Goal: Information Seeking & Learning: Learn about a topic

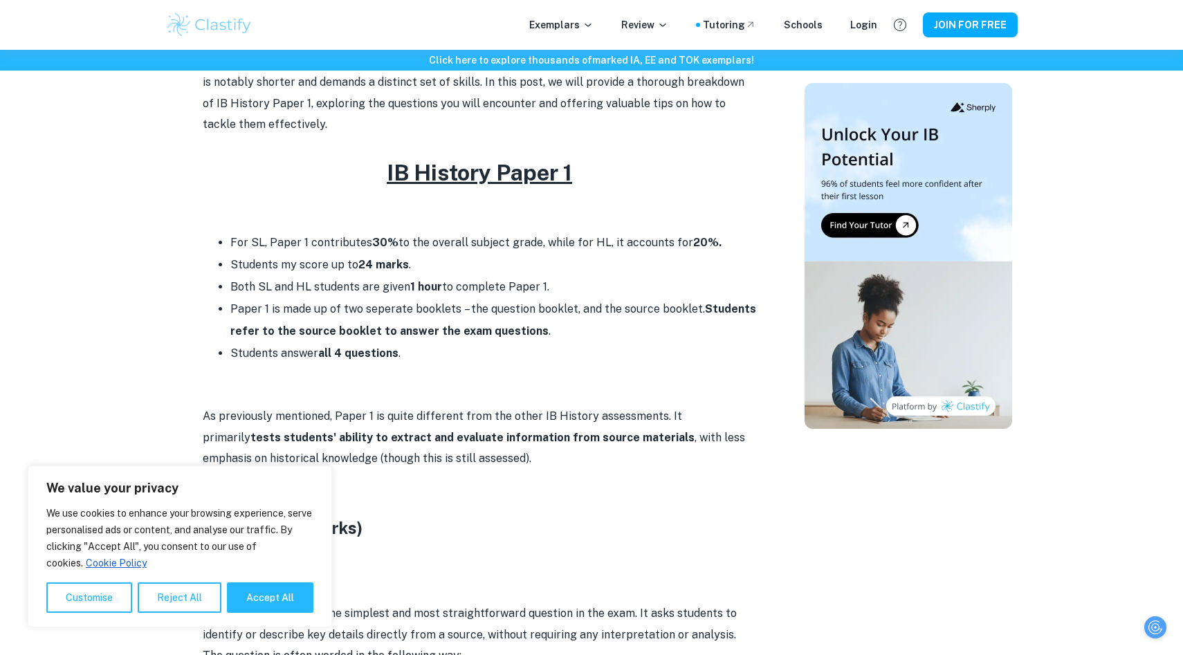
scroll to position [558, 0]
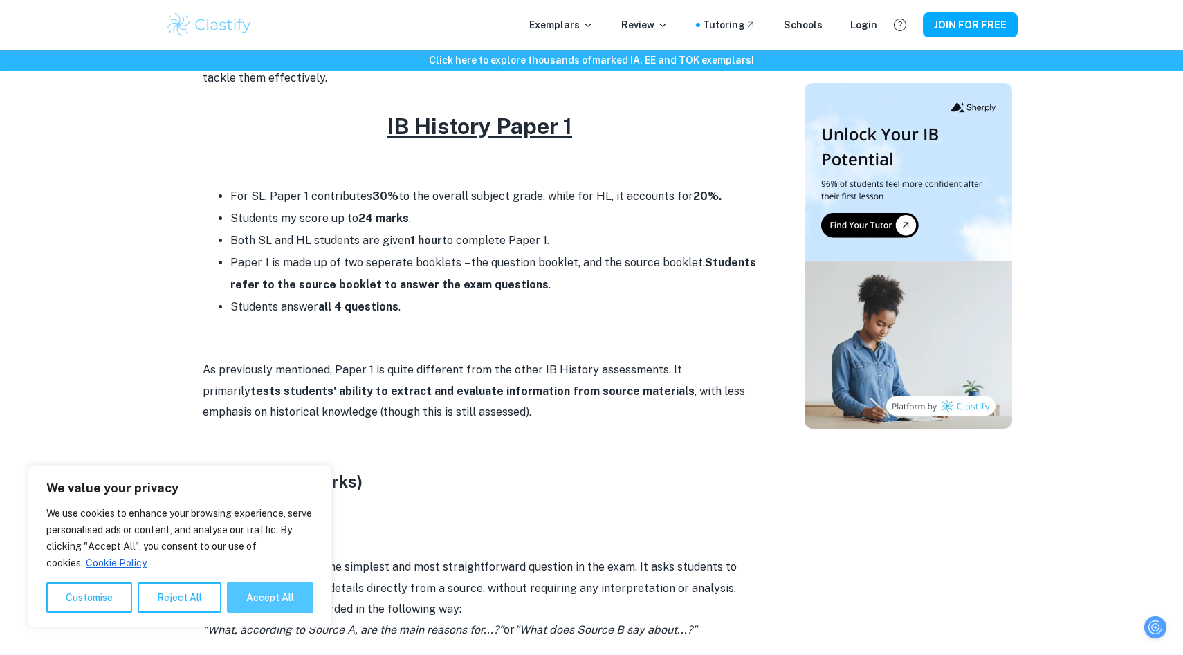
click at [274, 605] on button "Accept All" at bounding box center [270, 598] width 86 height 30
checkbox input "true"
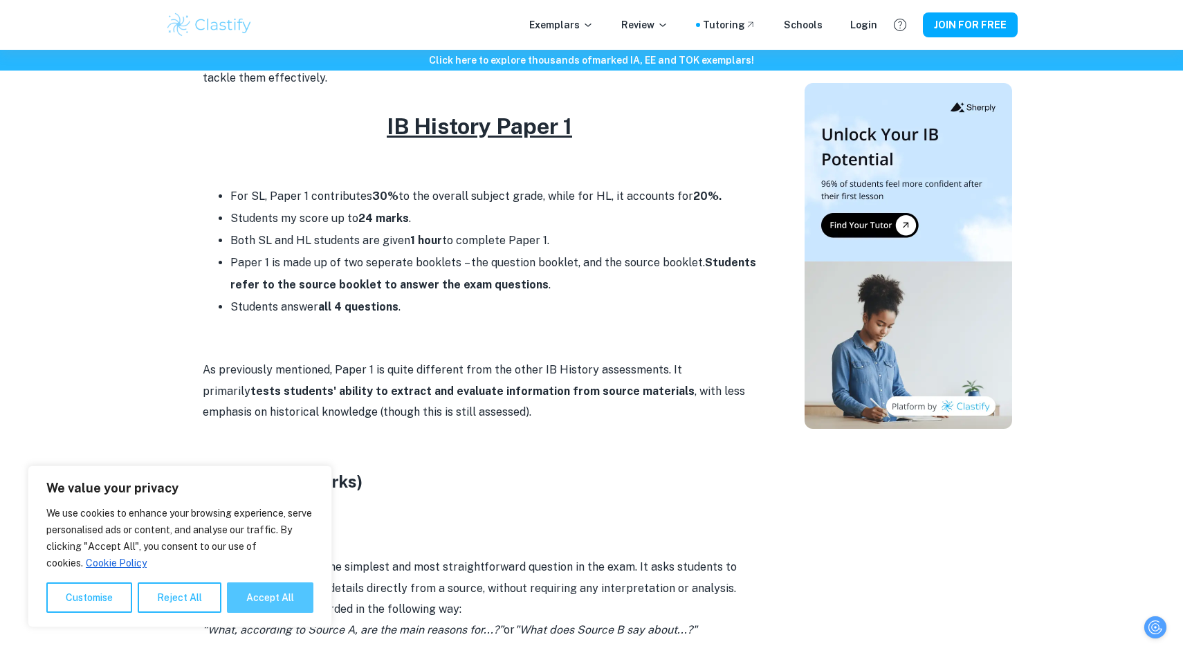
checkbox input "true"
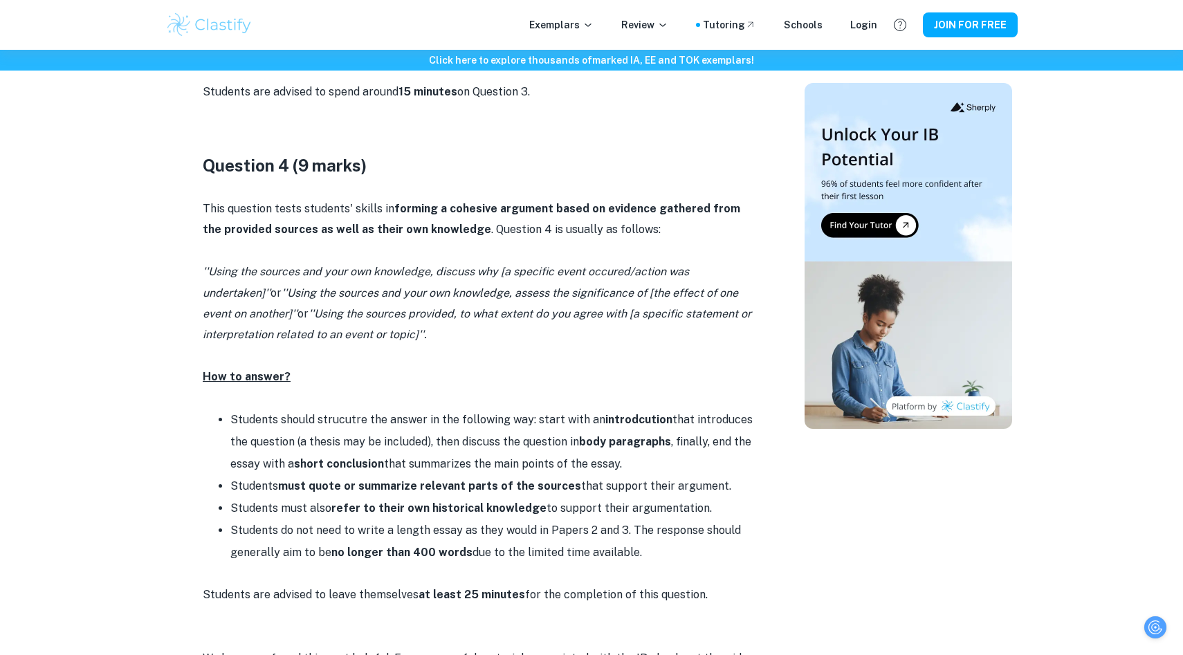
scroll to position [2918, 0]
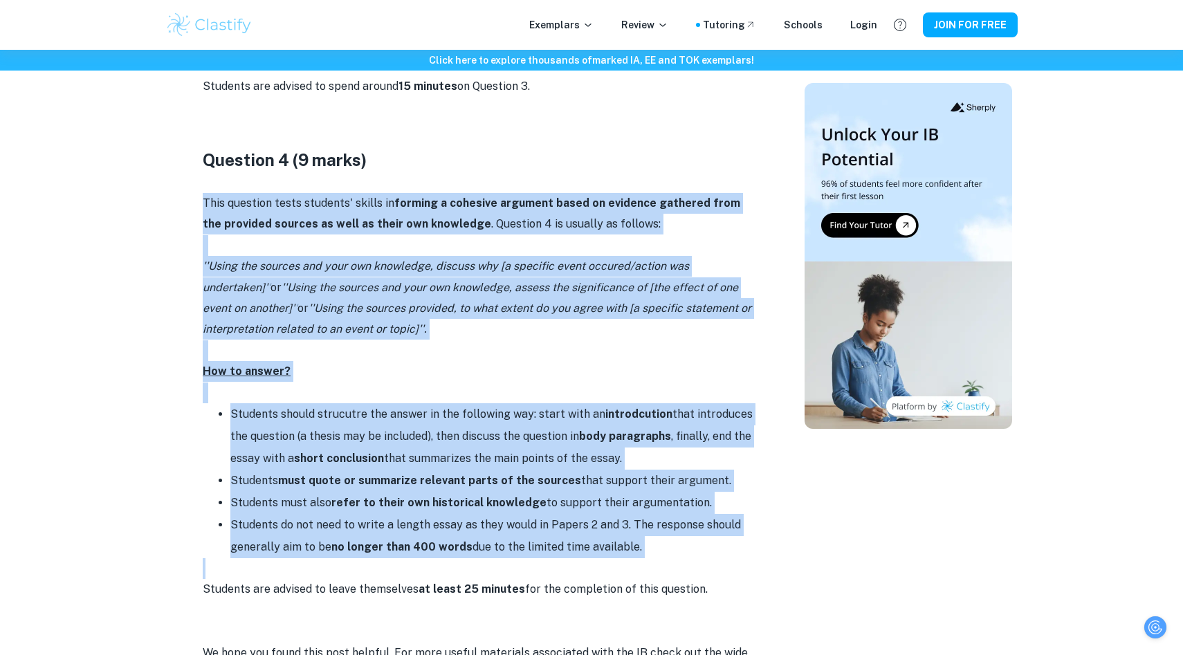
drag, startPoint x: 201, startPoint y: 198, endPoint x: 606, endPoint y: 564, distance: 545.7
copy div "Lore ipsumdol sitam consecte' adipis el seddoei t incididu utlabore etdol ma al…"
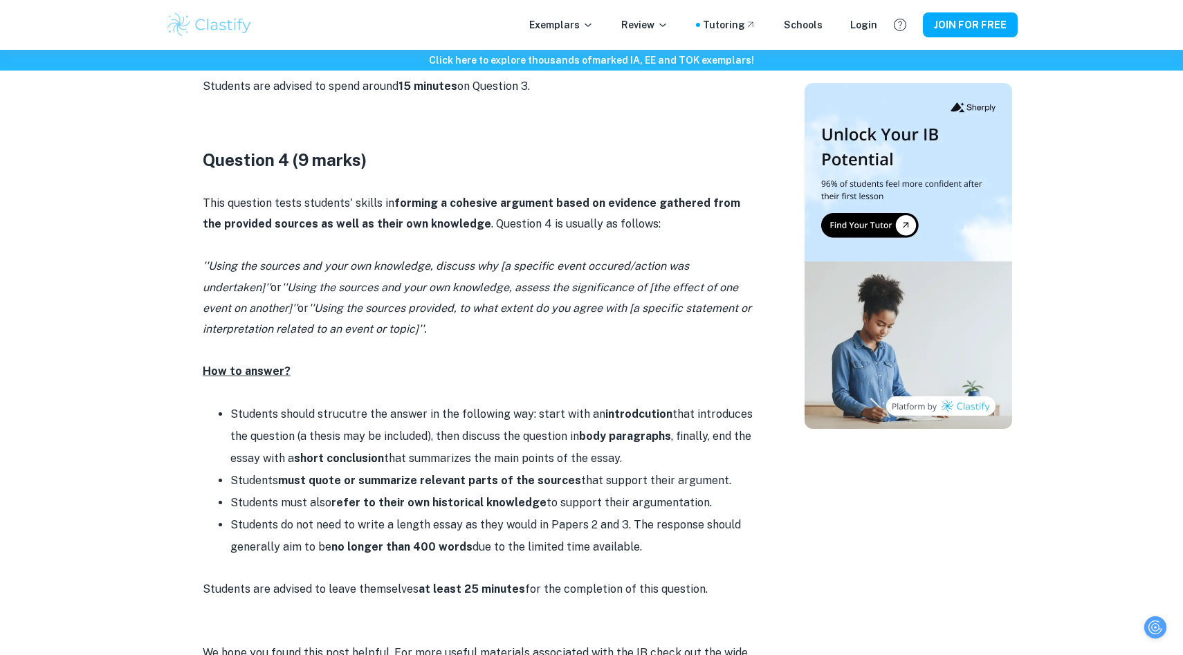
click at [544, 179] on p at bounding box center [480, 182] width 554 height 21
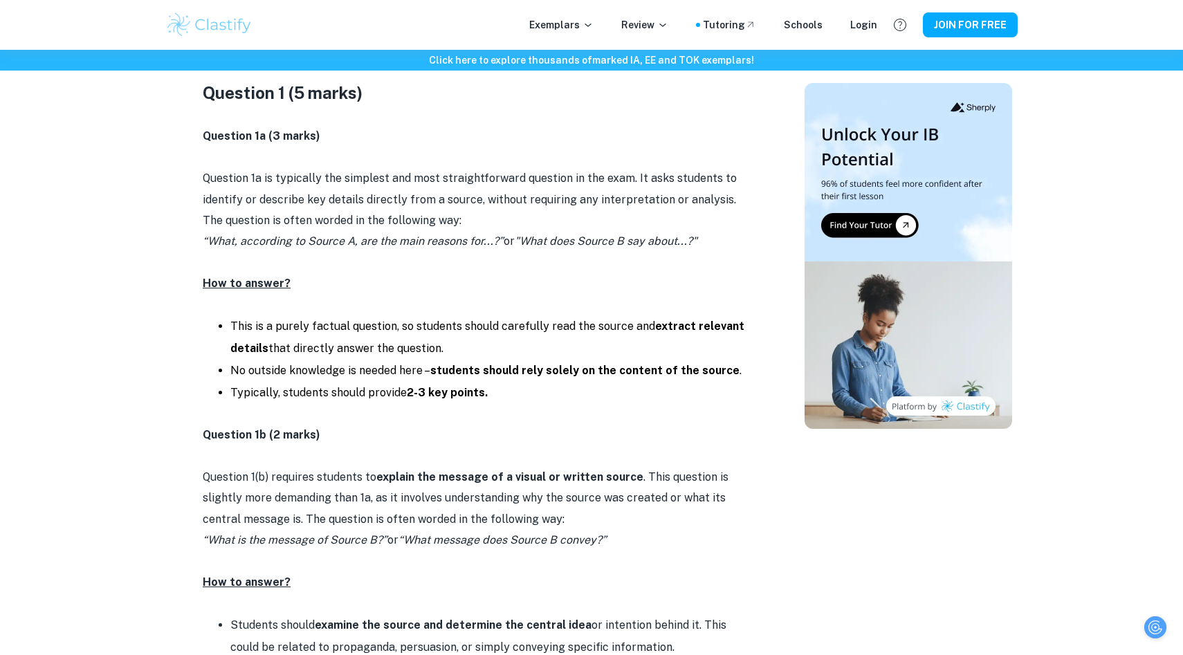
scroll to position [949, 0]
click at [578, 22] on p "Exemplars" at bounding box center [561, 24] width 64 height 15
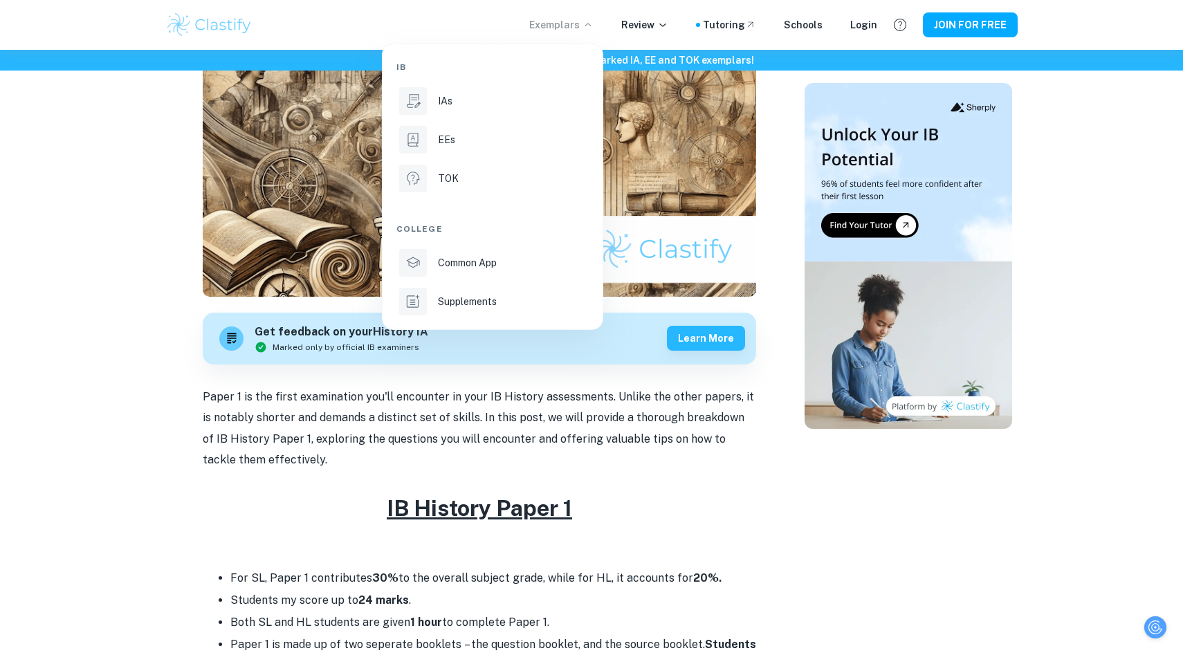
scroll to position [0, 0]
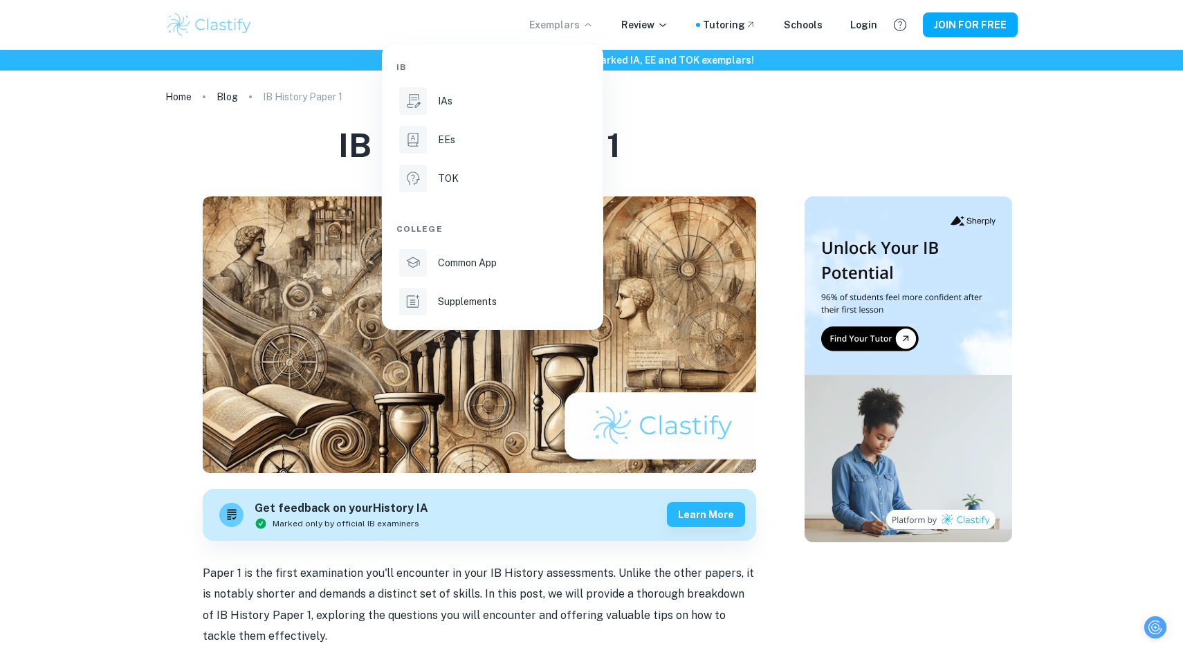
click at [114, 320] on div at bounding box center [591, 327] width 1183 height 655
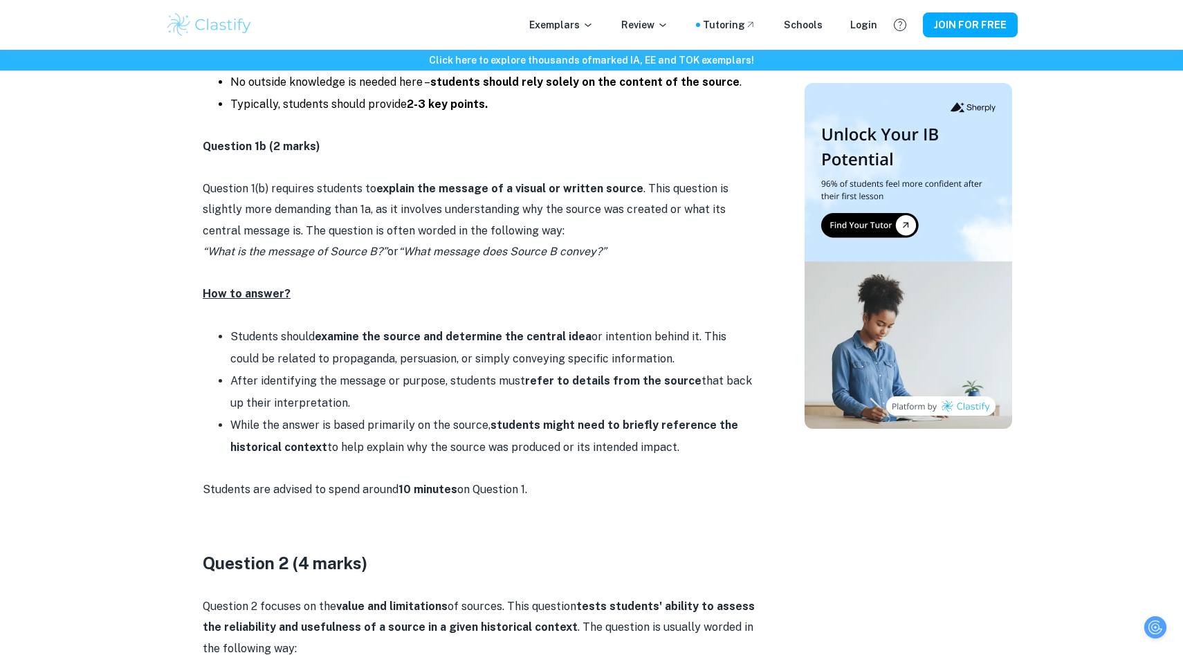
scroll to position [1235, 0]
drag, startPoint x: 198, startPoint y: 190, endPoint x: 689, endPoint y: 450, distance: 555.6
copy div "Question 1(b) requires students to explain the message of a visual or written s…"
click at [360, 330] on li "Students should examine the source and determine the central idea or intention …" at bounding box center [493, 349] width 526 height 44
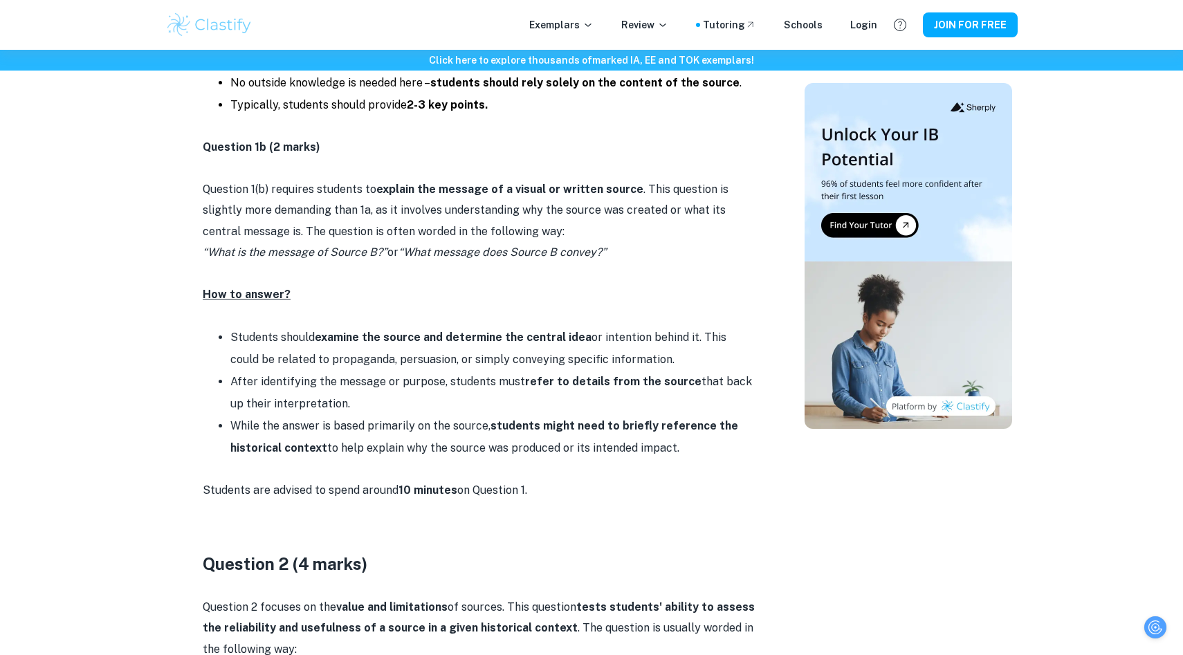
drag, startPoint x: 202, startPoint y: 185, endPoint x: 333, endPoint y: 408, distance: 258.3
copy div "Question 1(b) requires students to explain the message of a visual or written s…"
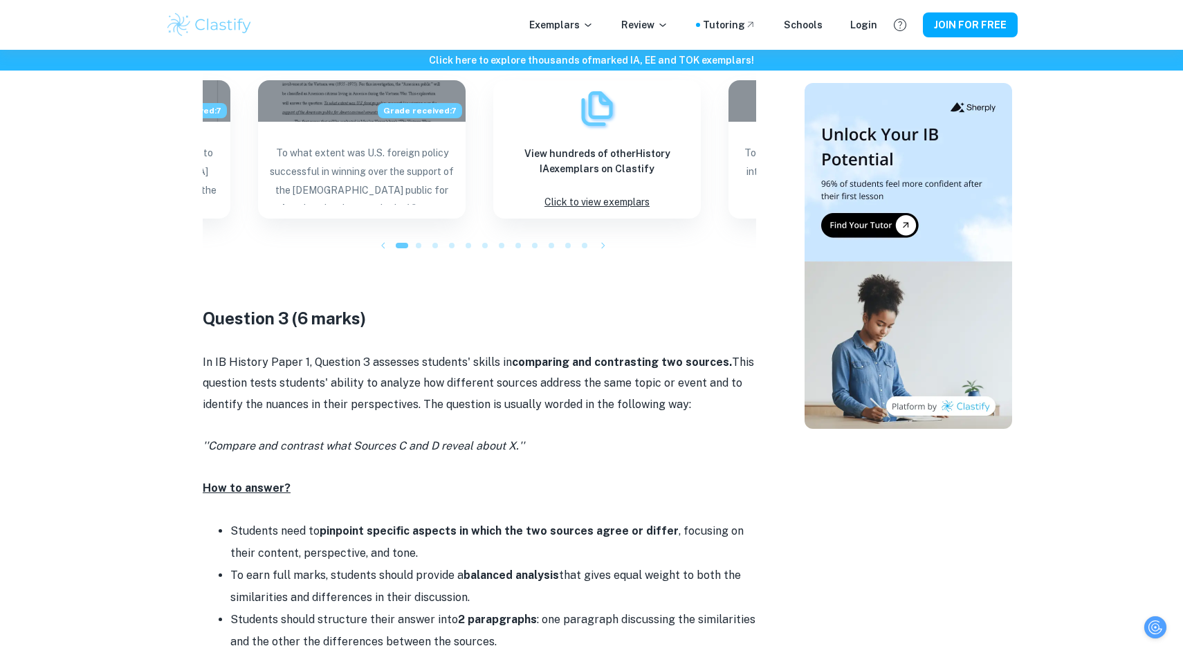
scroll to position [2700, 0]
